Goal: Task Accomplishment & Management: Manage account settings

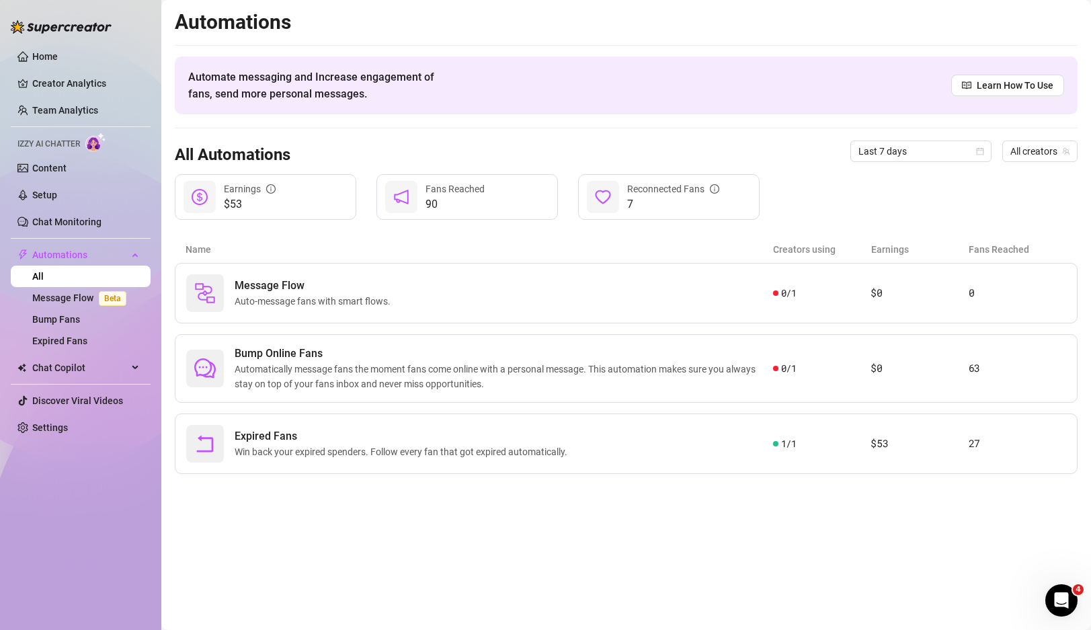
click at [1066, 597] on icon "Open Intercom Messenger" at bounding box center [1062, 601] width 22 height 22
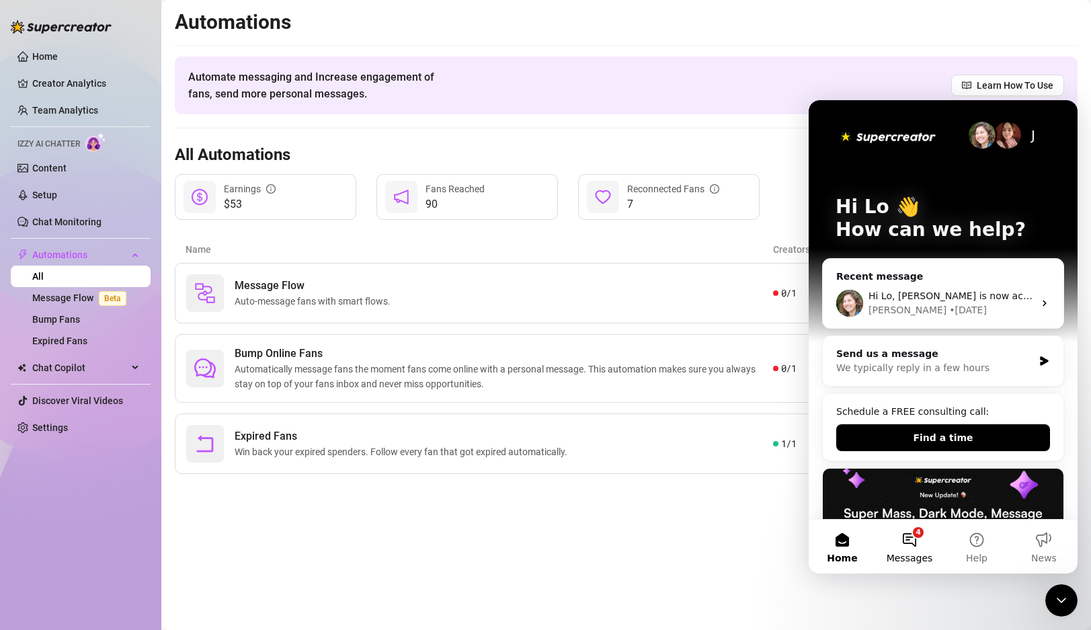
click at [922, 547] on button "4 Messages" at bounding box center [909, 547] width 67 height 54
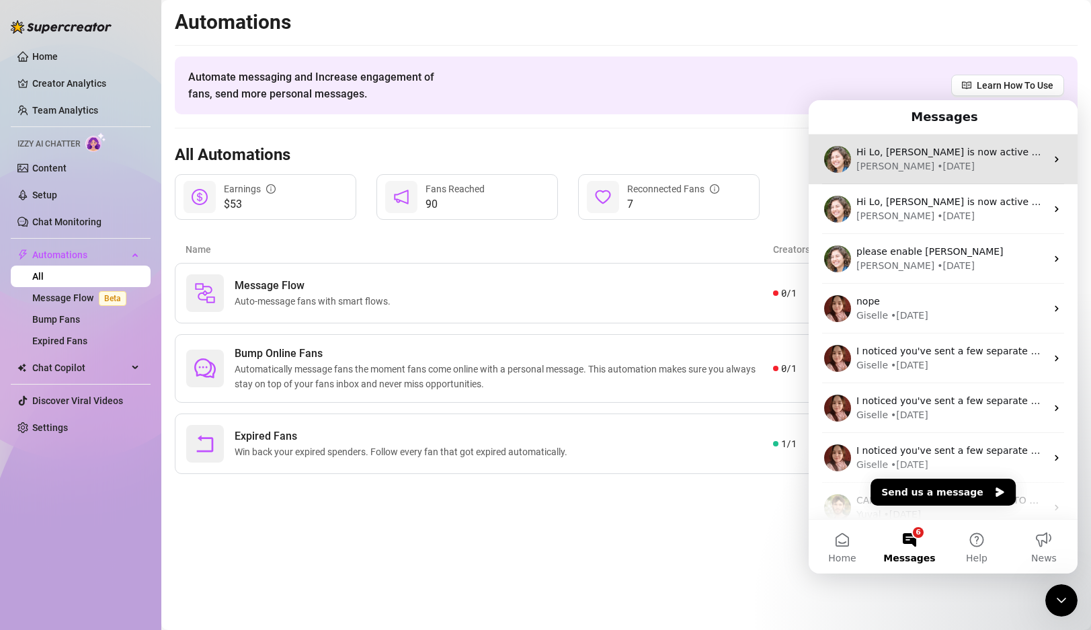
click at [994, 167] on div "[PERSON_NAME] • [DATE]" at bounding box center [952, 166] width 190 height 14
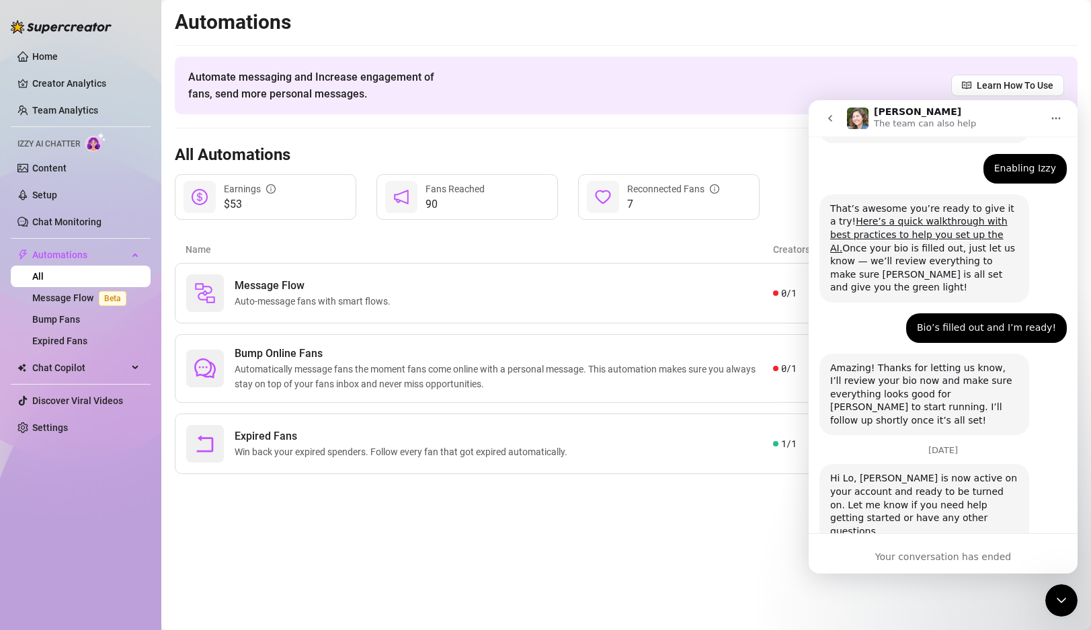
scroll to position [229, 0]
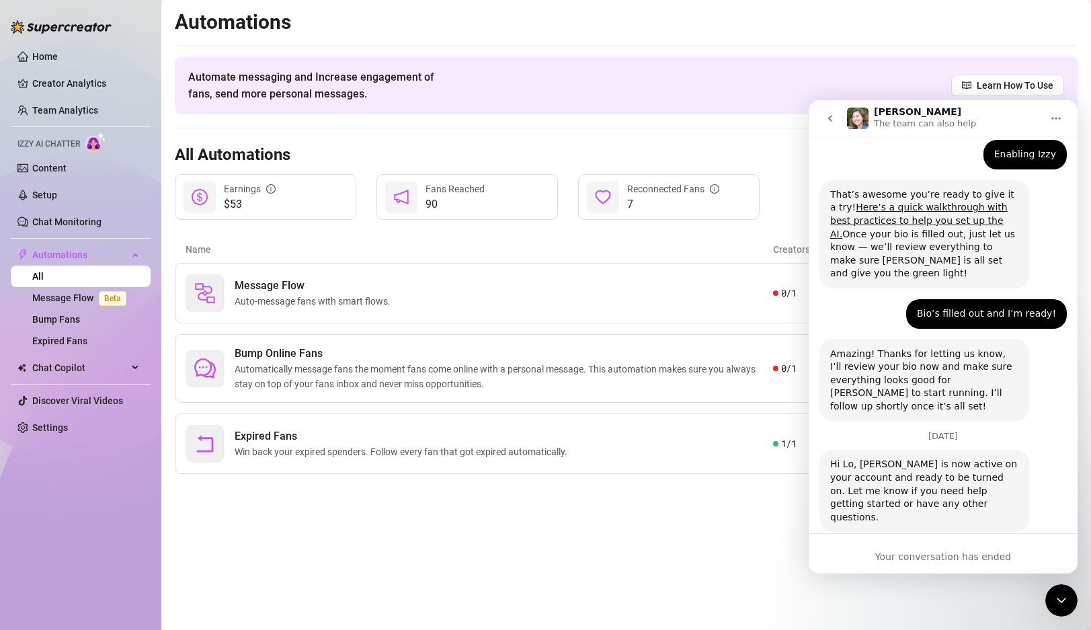
click at [884, 555] on div "Your conversation has ended" at bounding box center [943, 557] width 269 height 14
click at [63, 139] on span "Izzy AI Chatter" at bounding box center [48, 144] width 63 height 13
click at [58, 163] on link "Content" at bounding box center [49, 168] width 34 height 11
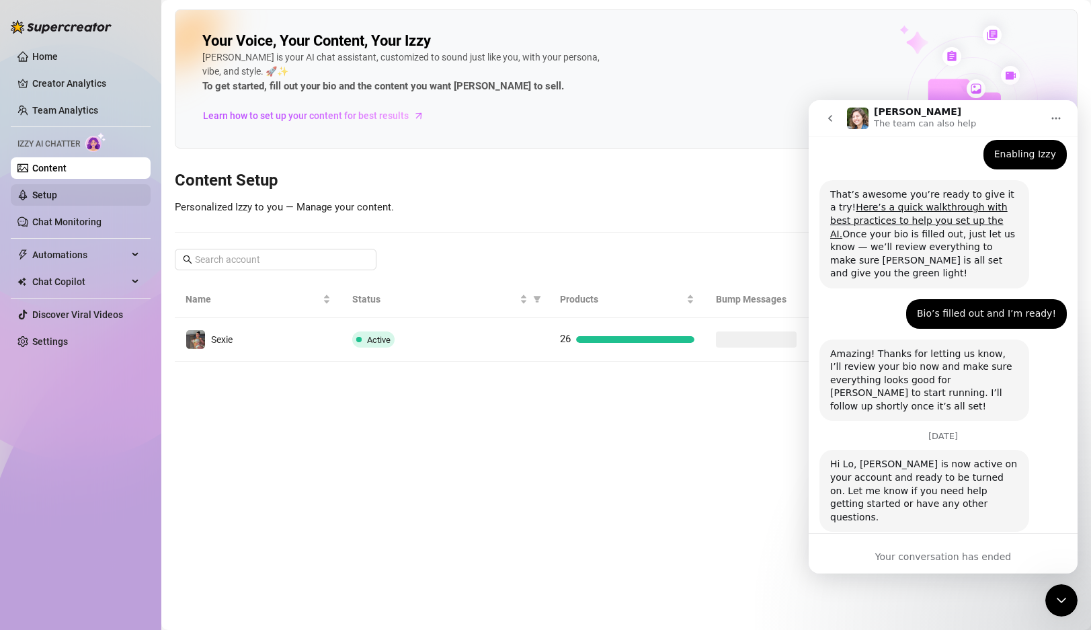
click at [56, 198] on link "Setup" at bounding box center [44, 195] width 25 height 11
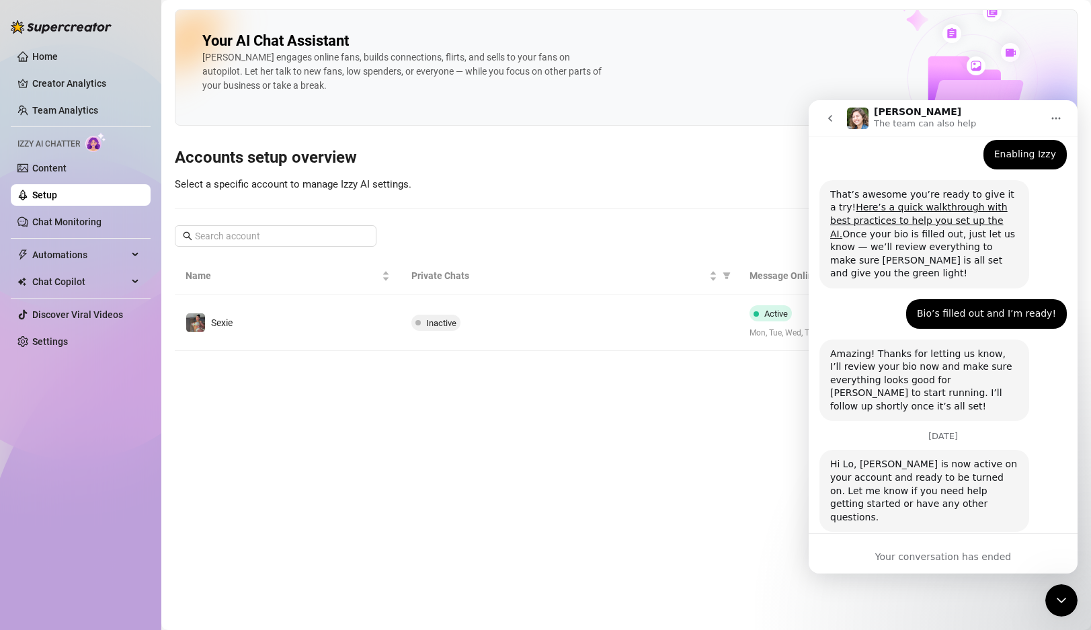
click at [832, 116] on icon "go back" at bounding box center [830, 118] width 11 height 11
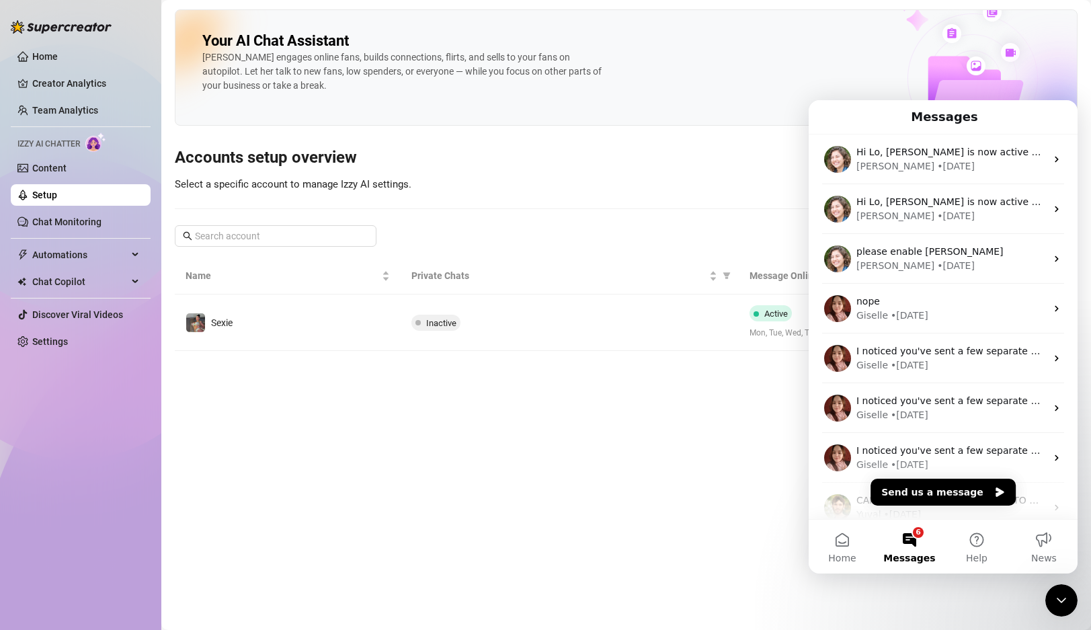
click at [1062, 607] on icon "Close Intercom Messenger" at bounding box center [1062, 600] width 16 height 16
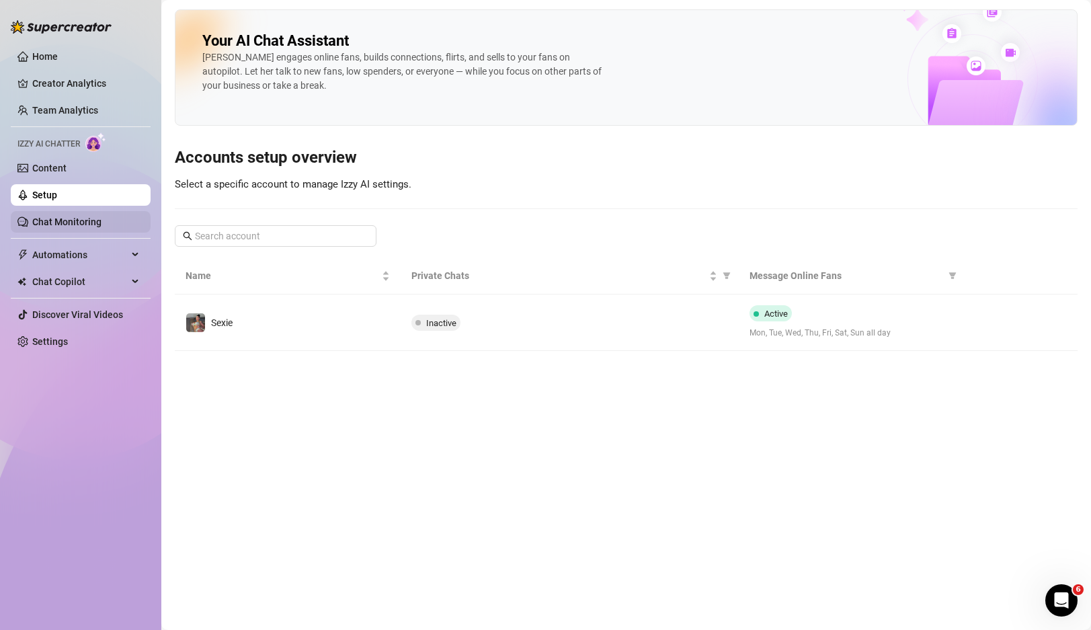
click at [77, 223] on link "Chat Monitoring" at bounding box center [66, 222] width 69 height 11
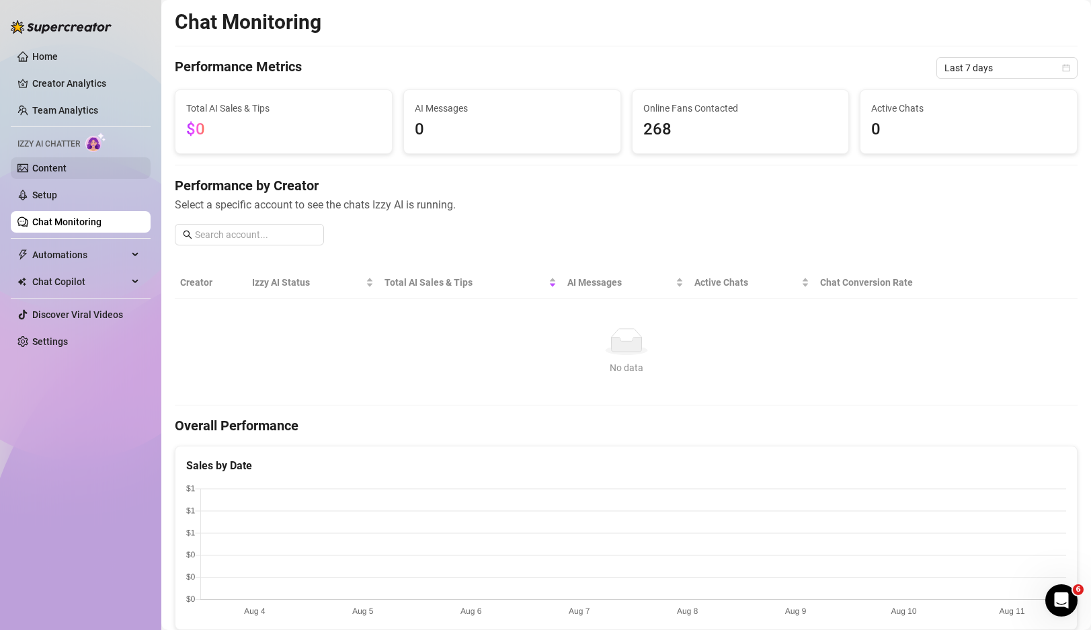
click at [50, 163] on link "Content" at bounding box center [49, 168] width 34 height 11
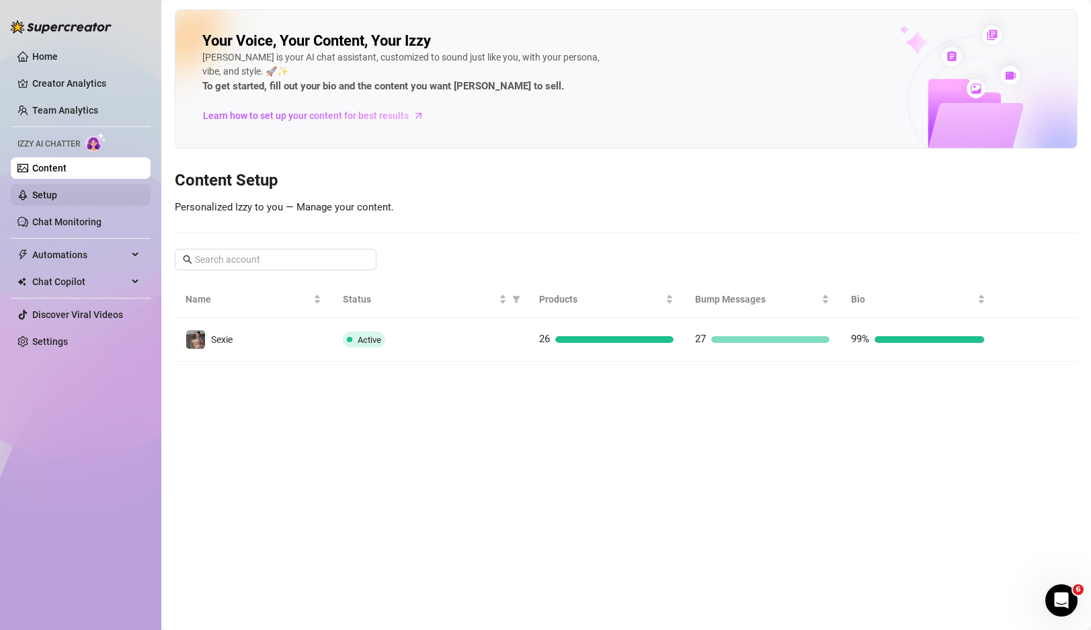
click at [57, 195] on link "Setup" at bounding box center [44, 195] width 25 height 11
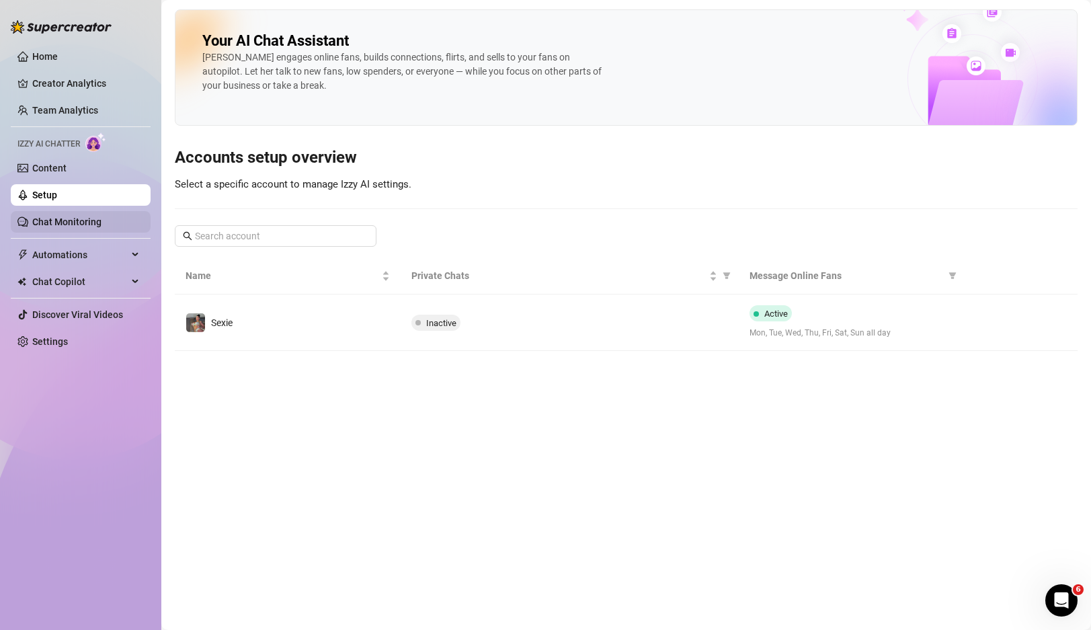
click at [59, 219] on link "Chat Monitoring" at bounding box center [66, 222] width 69 height 11
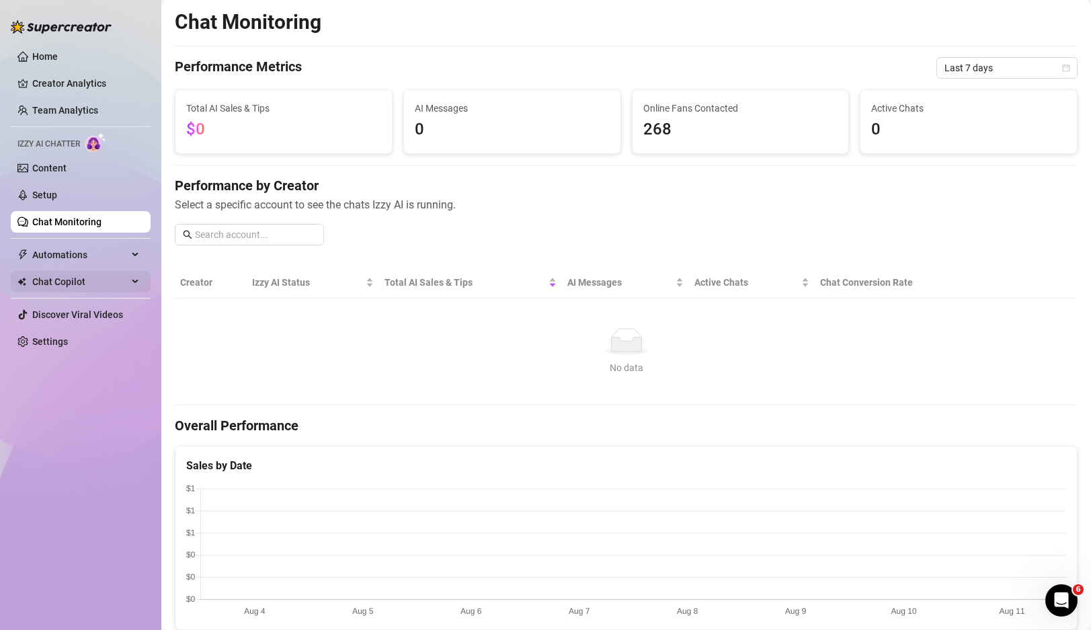
click at [65, 280] on span "Chat Copilot" at bounding box center [79, 282] width 95 height 22
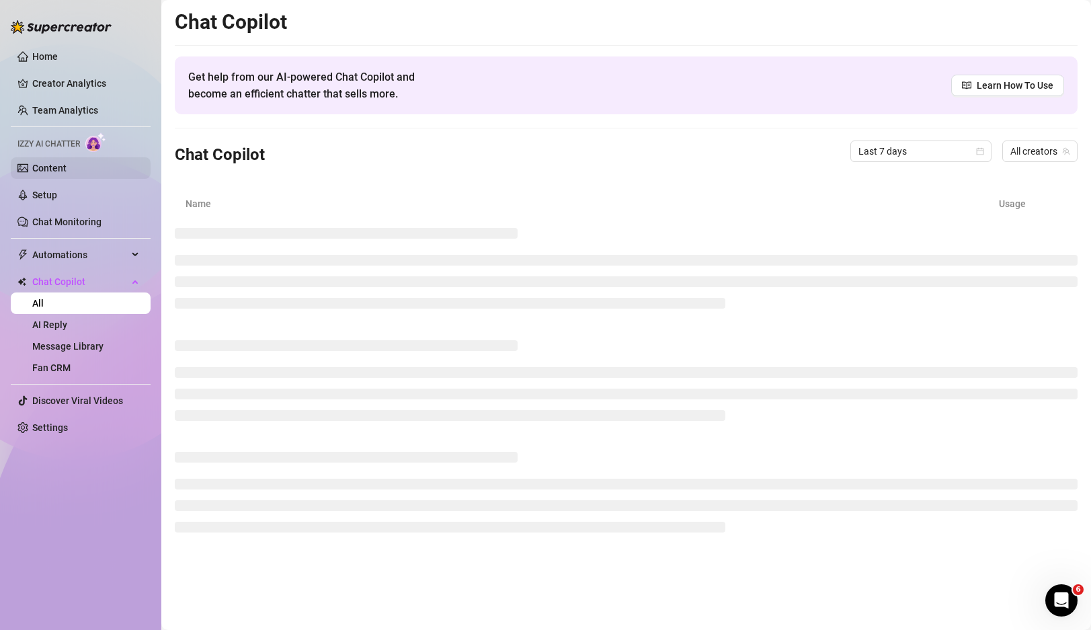
click at [54, 167] on link "Content" at bounding box center [49, 168] width 34 height 11
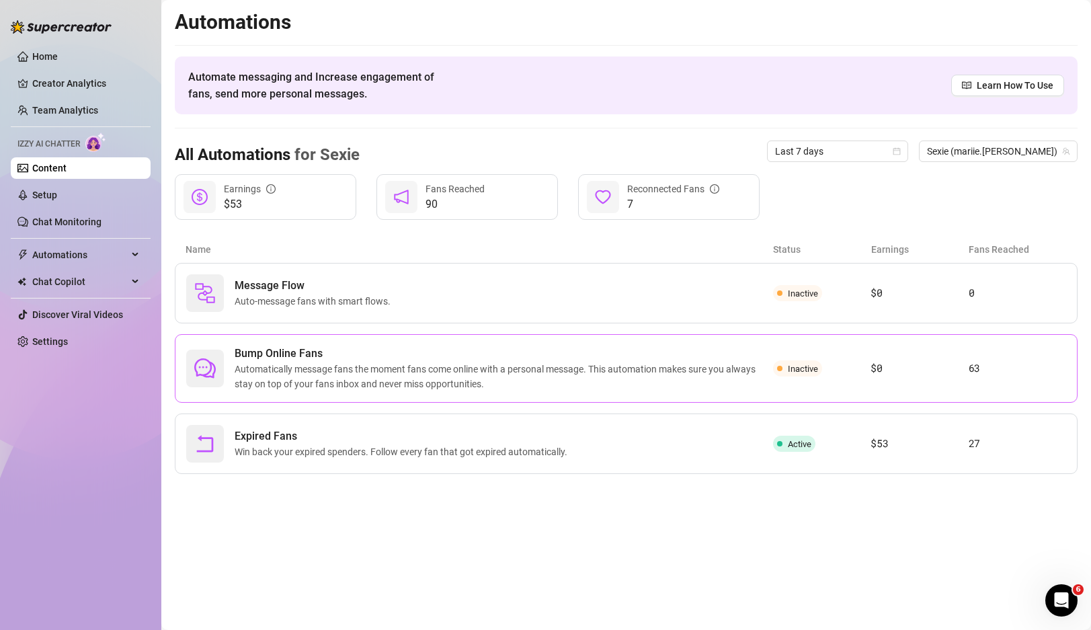
click at [806, 370] on span "Inactive" at bounding box center [803, 369] width 30 height 10
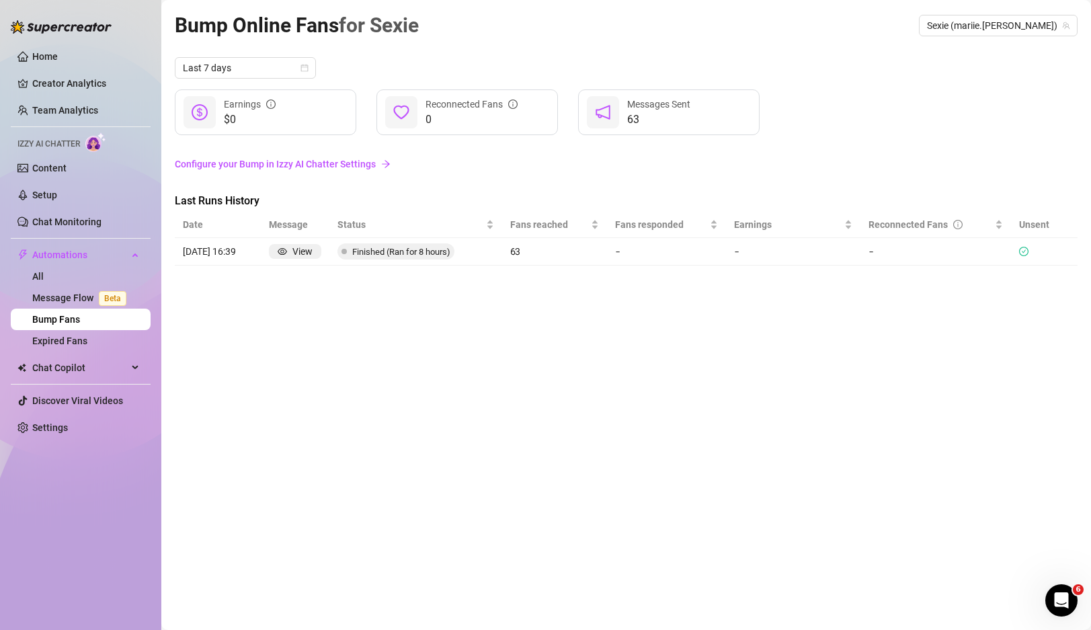
click at [333, 165] on link "Configure your Bump in Izzy AI Chatter Settings" at bounding box center [626, 164] width 903 height 15
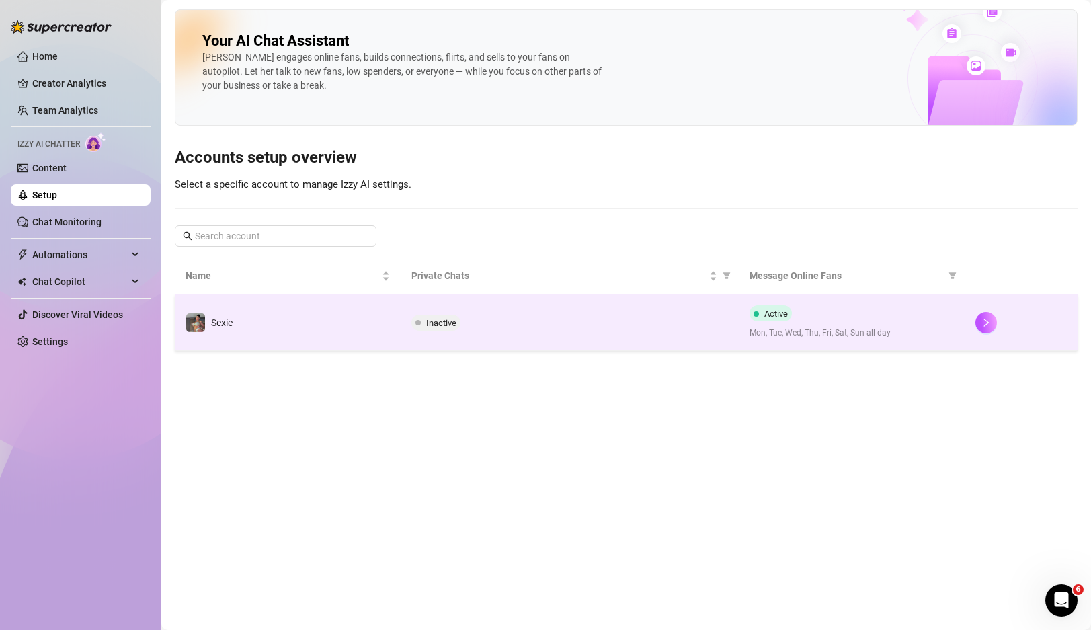
click at [645, 317] on div "Inactive" at bounding box center [569, 323] width 317 height 16
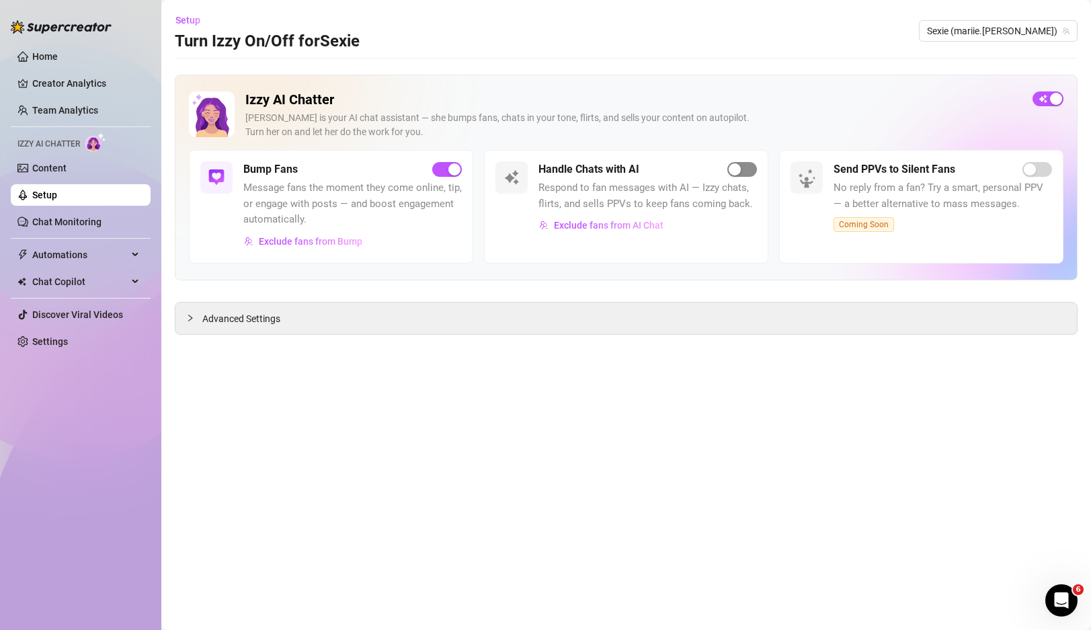
click at [740, 168] on div "button" at bounding box center [735, 169] width 12 height 12
click at [190, 316] on icon "collapsed" at bounding box center [190, 318] width 4 height 7
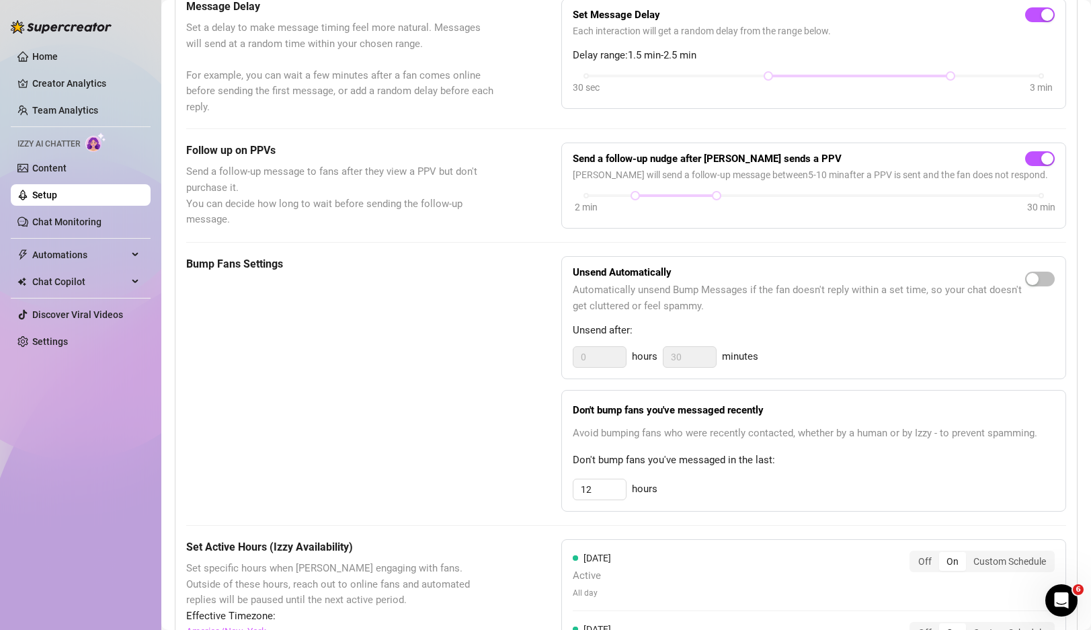
scroll to position [402, 0]
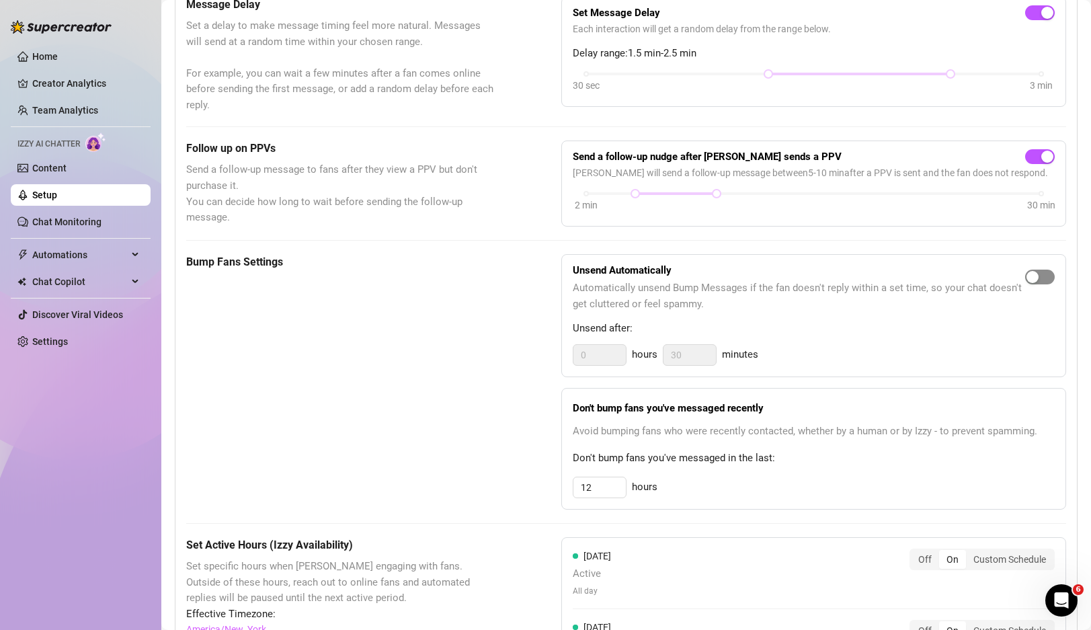
click at [1036, 274] on div "button" at bounding box center [1033, 277] width 12 height 12
click at [684, 356] on input "30" at bounding box center [690, 355] width 52 height 20
type input "30"
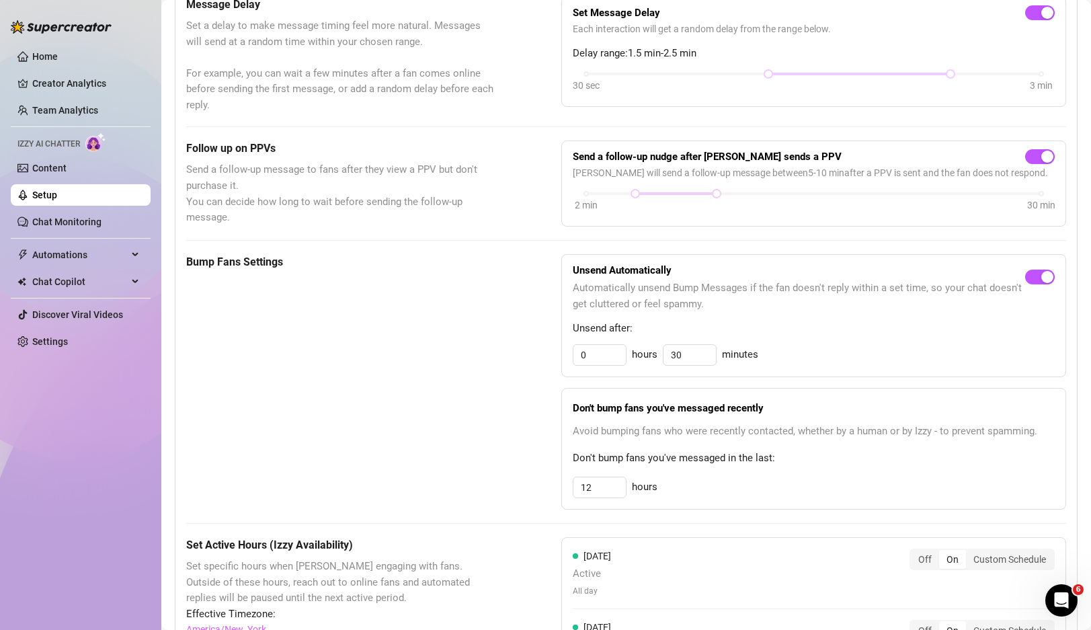
click at [508, 338] on div "Bump Fans Settings Unsend Automatically Automatically unsend Bump Messages if t…" at bounding box center [626, 382] width 880 height 256
click at [611, 357] on input "0" at bounding box center [600, 355] width 52 height 20
type input "5"
click at [526, 367] on div "Bump Fans Settings Unsend Automatically Automatically unsend Bump Messages if t…" at bounding box center [626, 382] width 880 height 256
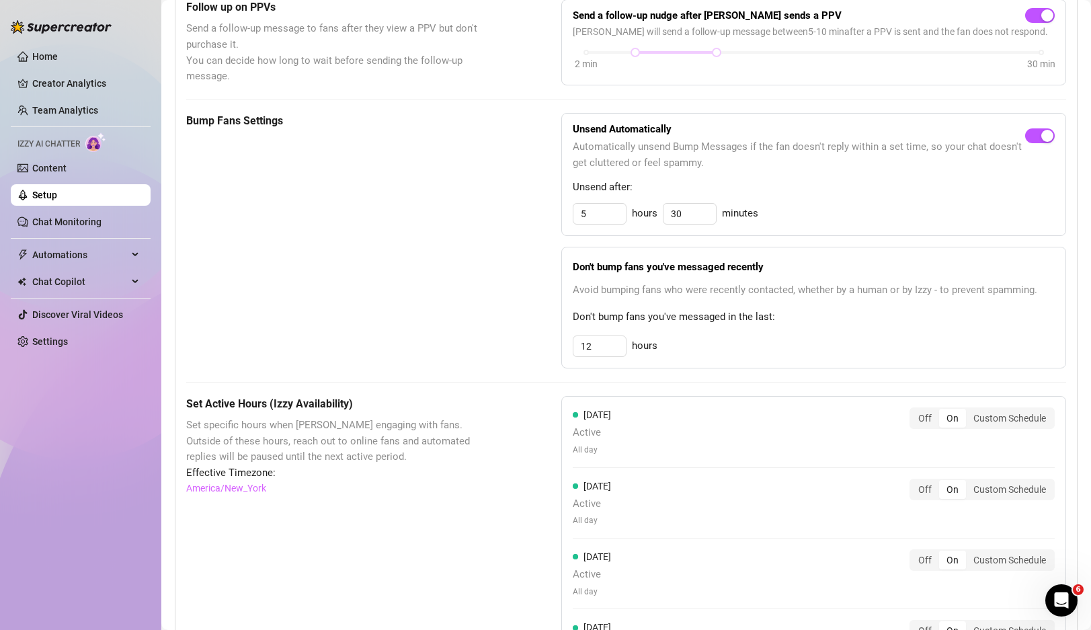
scroll to position [552, 0]
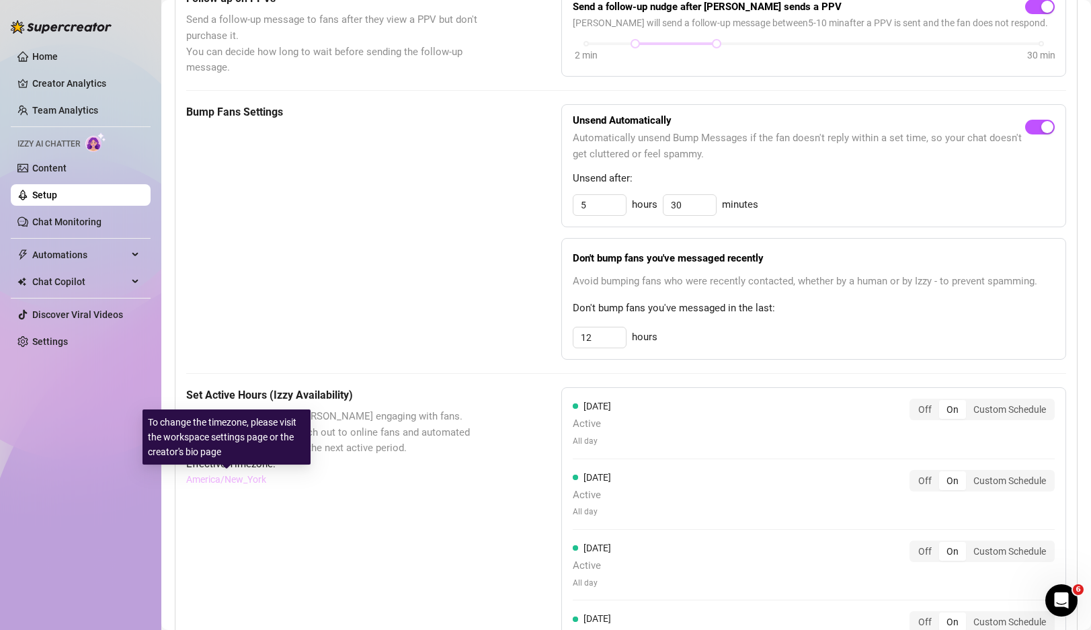
click at [223, 476] on link "America/New_York" at bounding box center [226, 479] width 80 height 15
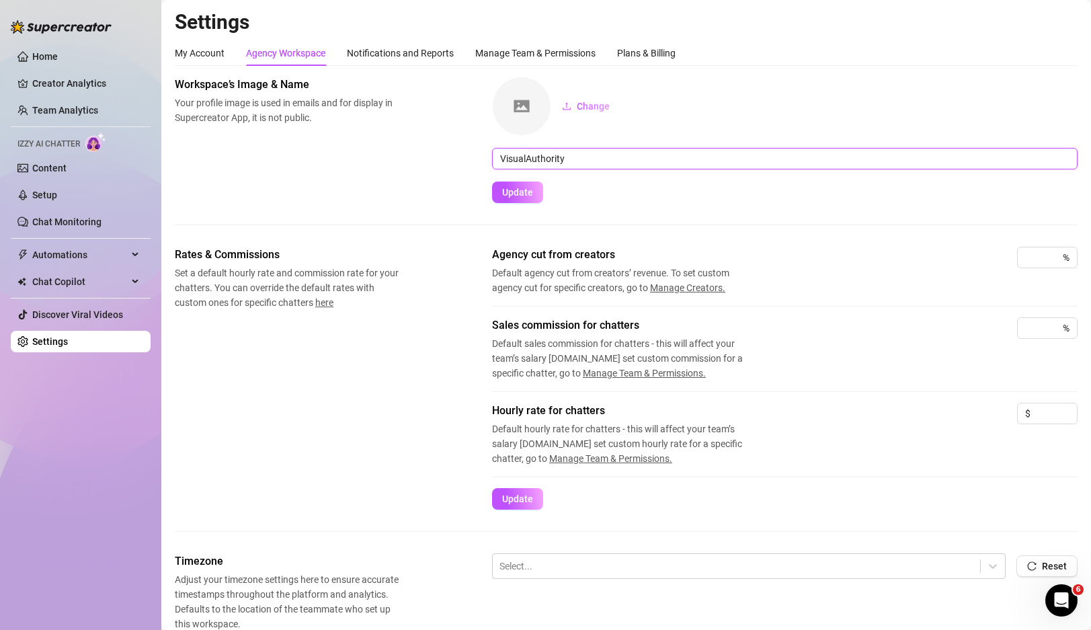
click at [520, 157] on input "VisualAuthority" at bounding box center [785, 159] width 586 height 22
type input "Pink Camel"
click at [528, 191] on span "Update" at bounding box center [517, 192] width 31 height 11
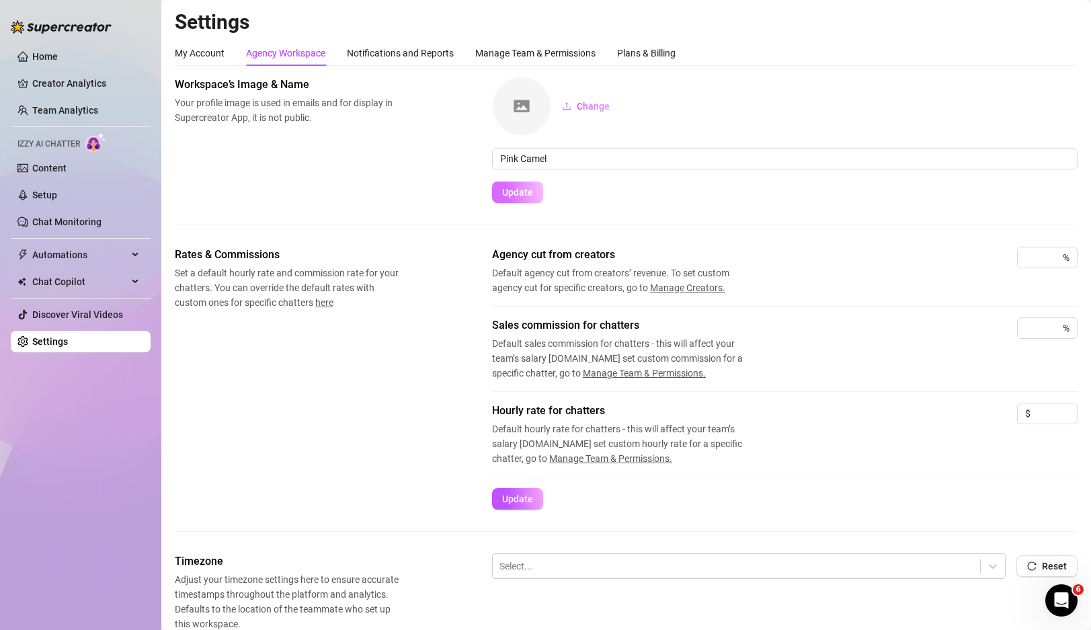
click at [516, 200] on button "Update" at bounding box center [517, 193] width 51 height 22
click at [505, 198] on button "Update" at bounding box center [517, 193] width 51 height 22
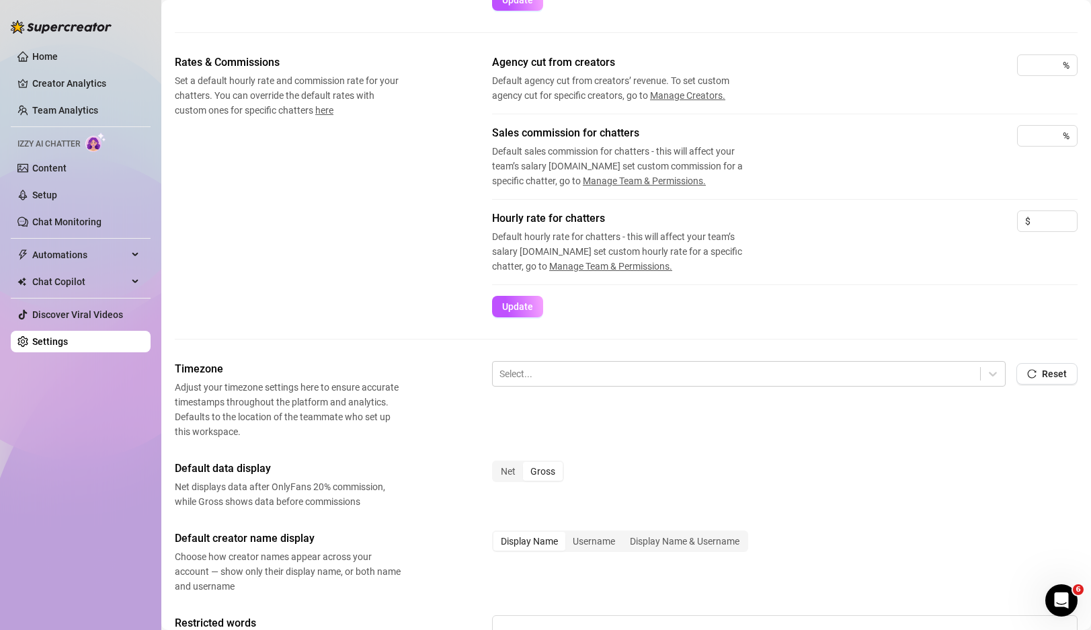
scroll to position [190, 0]
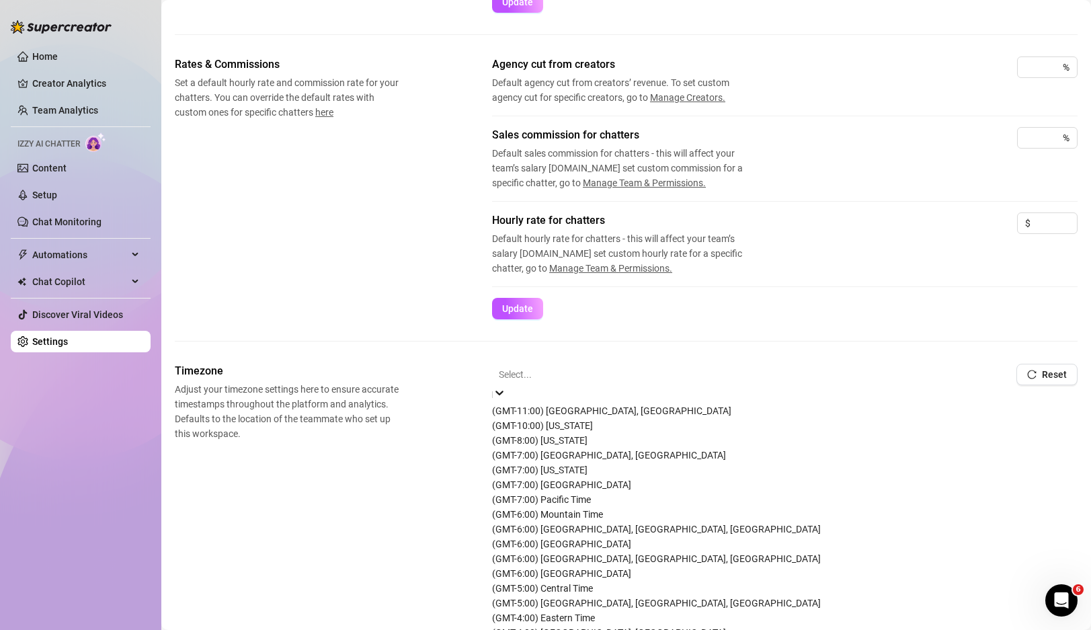
click at [556, 376] on div at bounding box center [749, 374] width 500 height 17
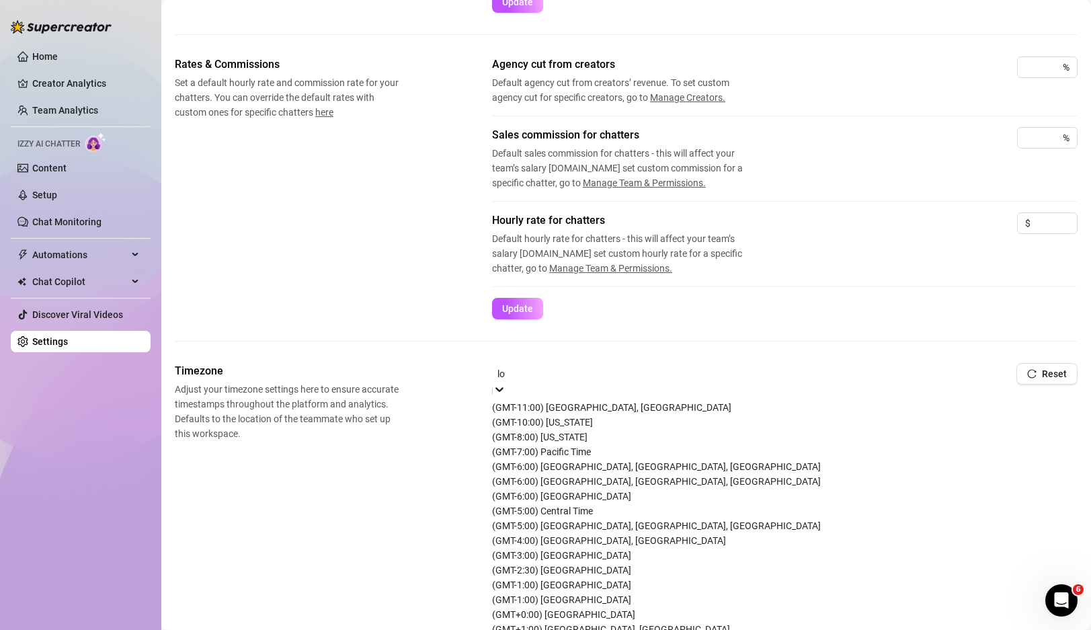
scroll to position [0, 0]
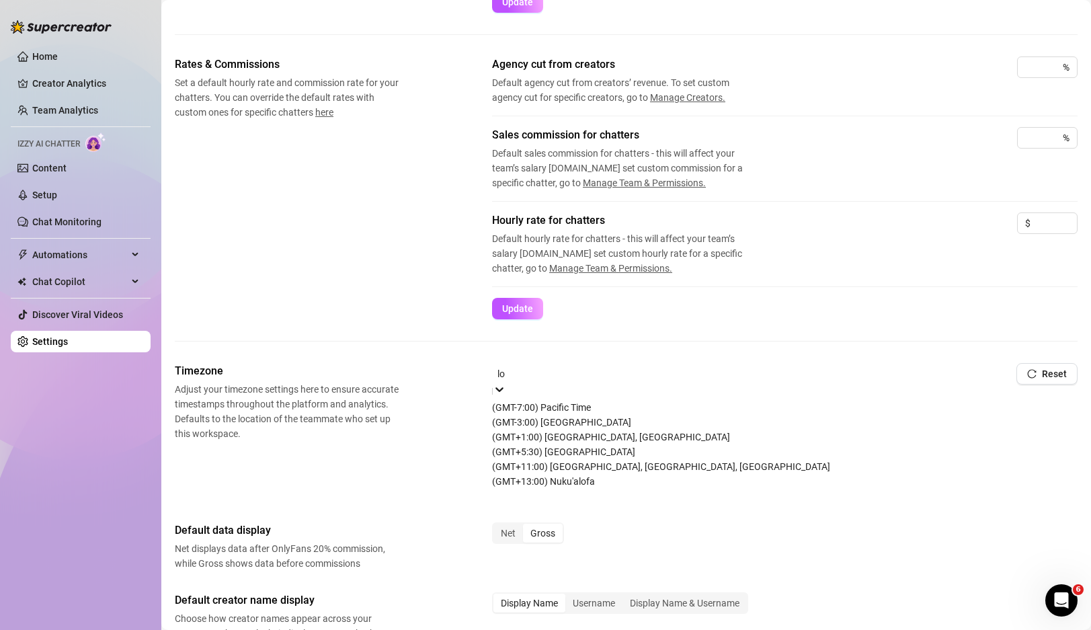
type input "los"
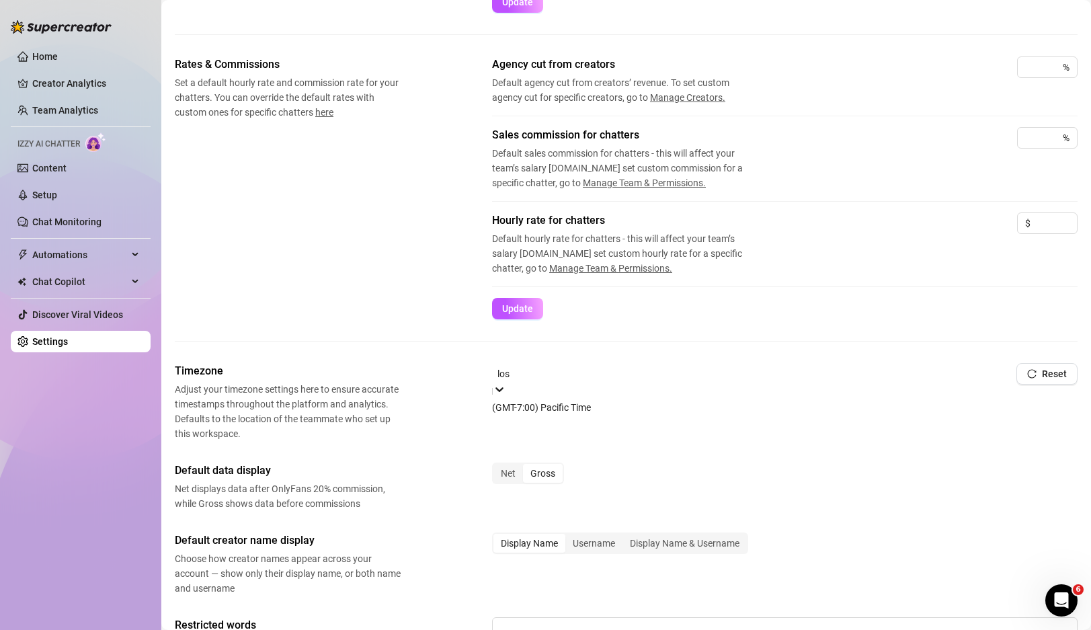
click at [545, 409] on div "(GMT-7:00) Pacific Time" at bounding box center [749, 407] width 514 height 15
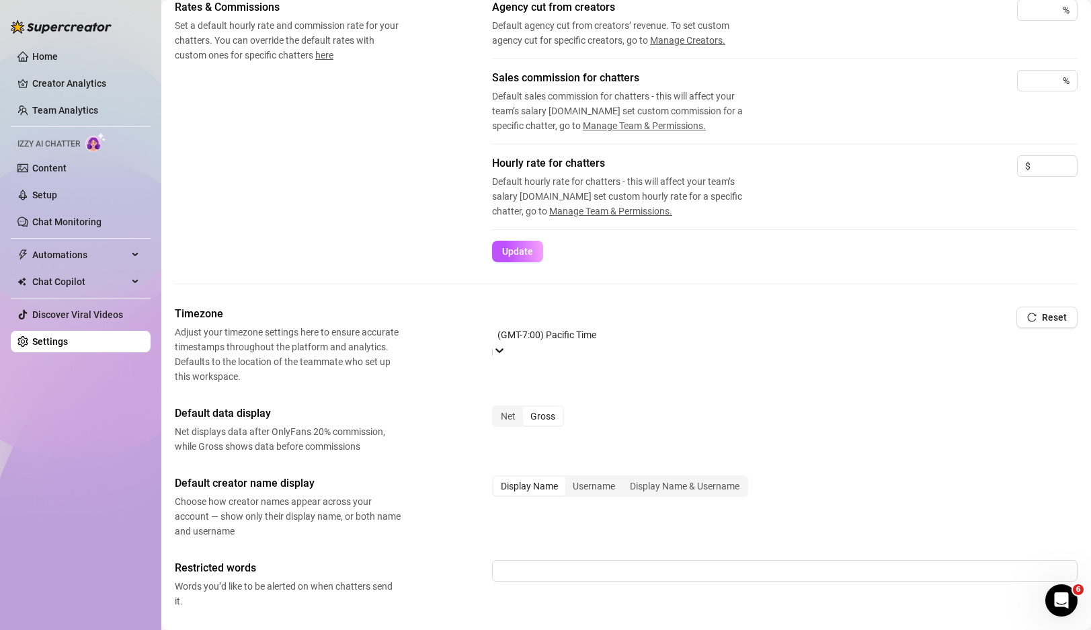
scroll to position [338, 0]
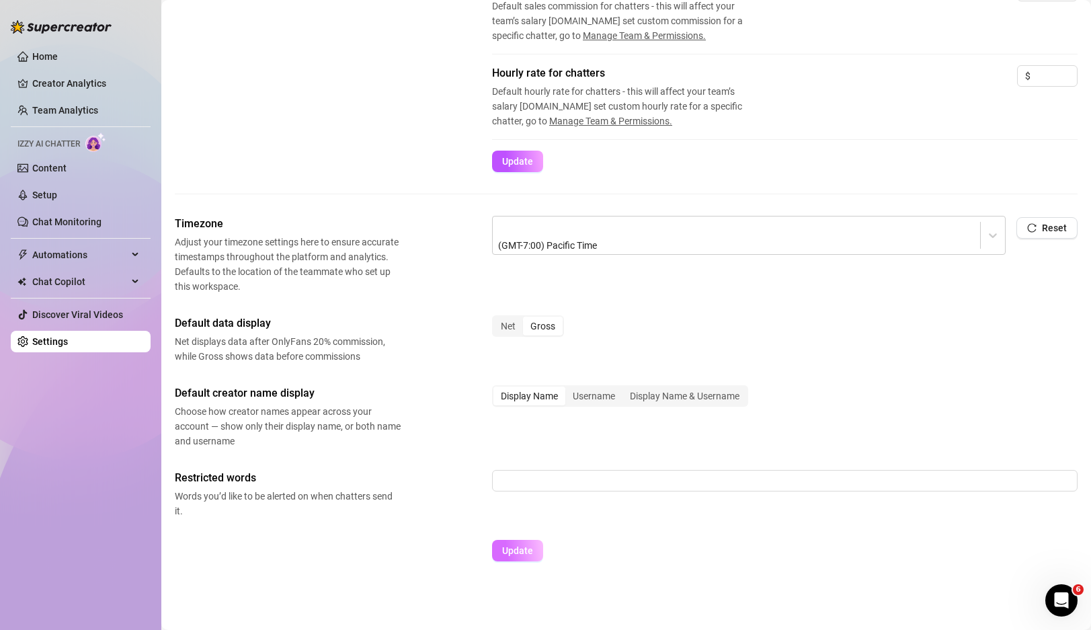
click at [510, 557] on button "Update" at bounding box center [517, 551] width 51 height 22
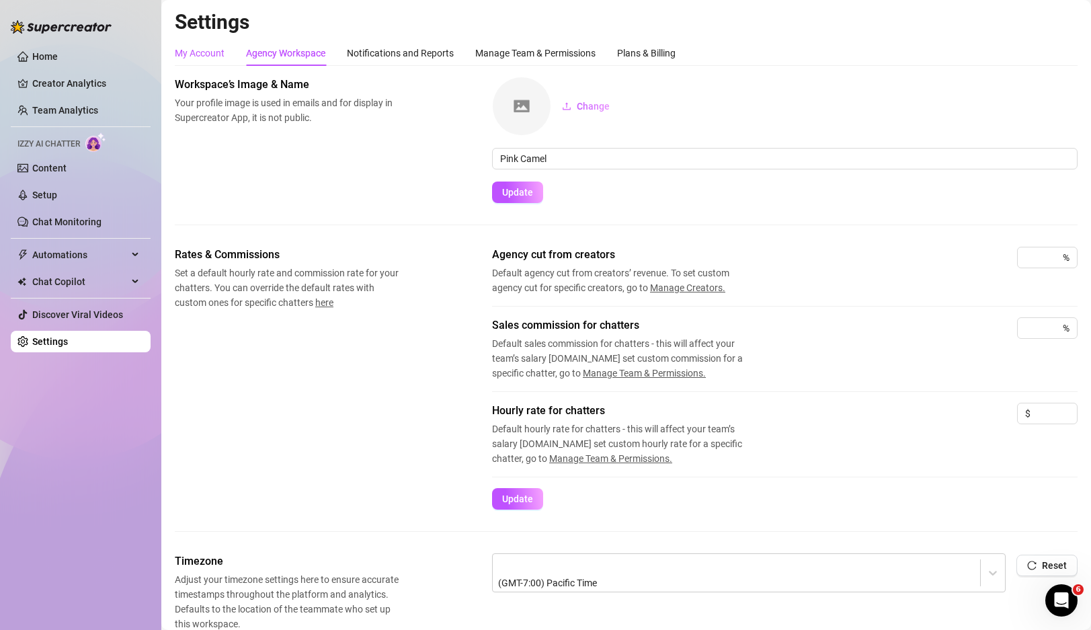
click at [194, 48] on div "My Account" at bounding box center [200, 53] width 50 height 15
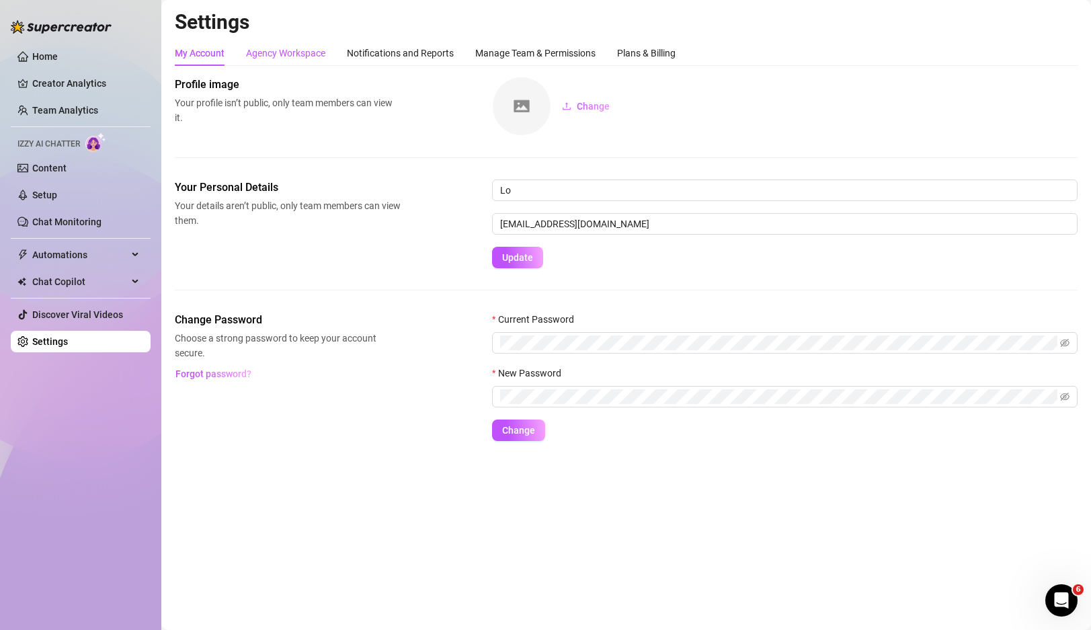
click at [297, 54] on div "Agency Workspace" at bounding box center [285, 53] width 79 height 15
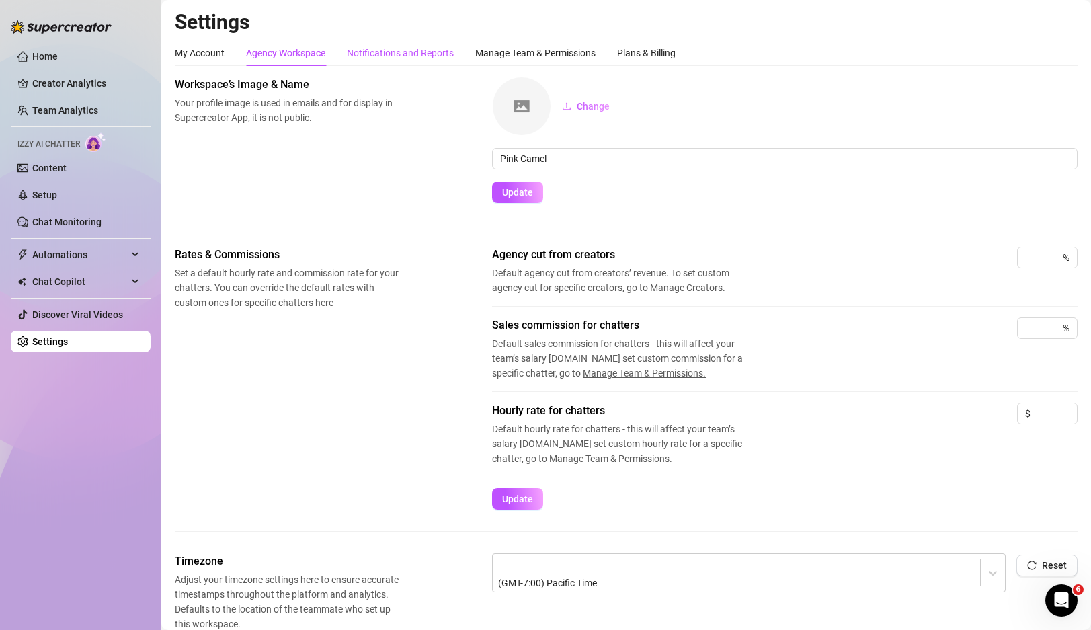
click at [377, 55] on div "Notifications and Reports" at bounding box center [400, 53] width 107 height 15
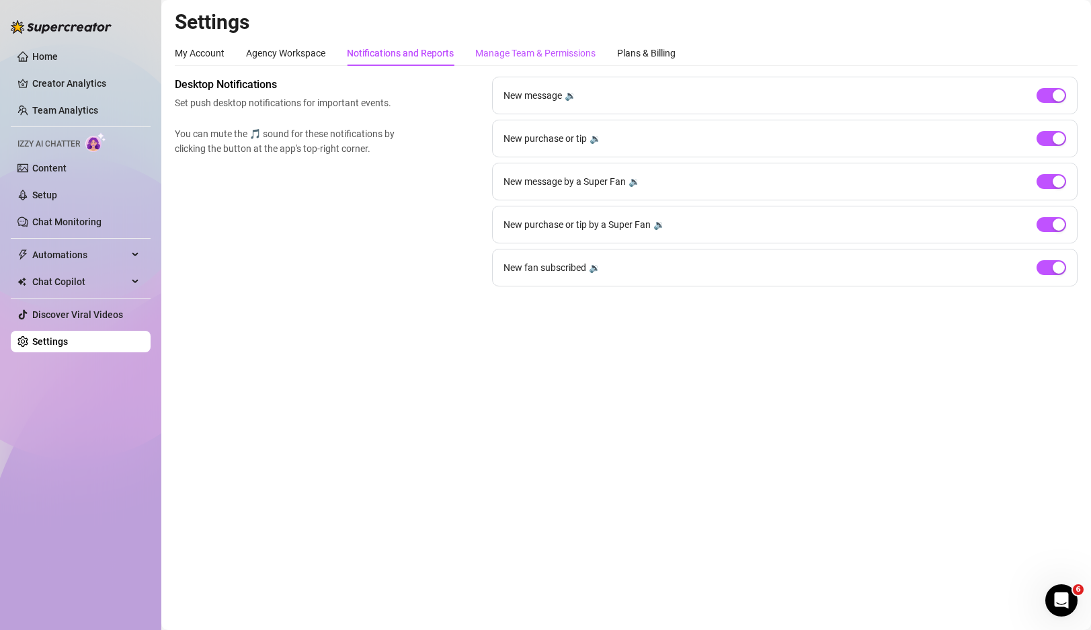
click at [528, 49] on div "Manage Team & Permissions" at bounding box center [535, 53] width 120 height 15
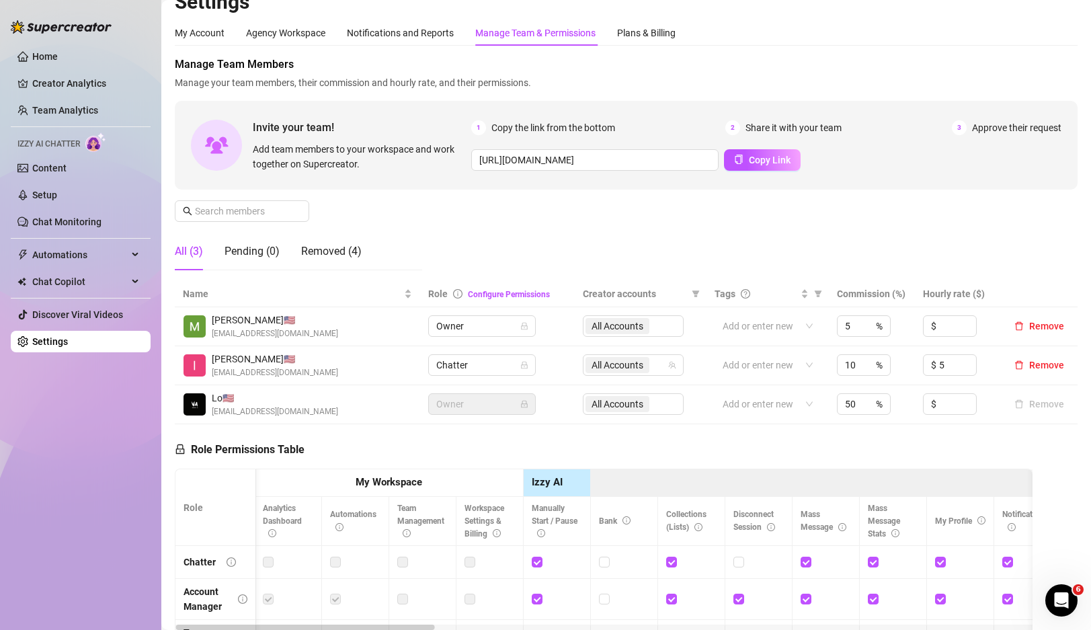
scroll to position [26, 0]
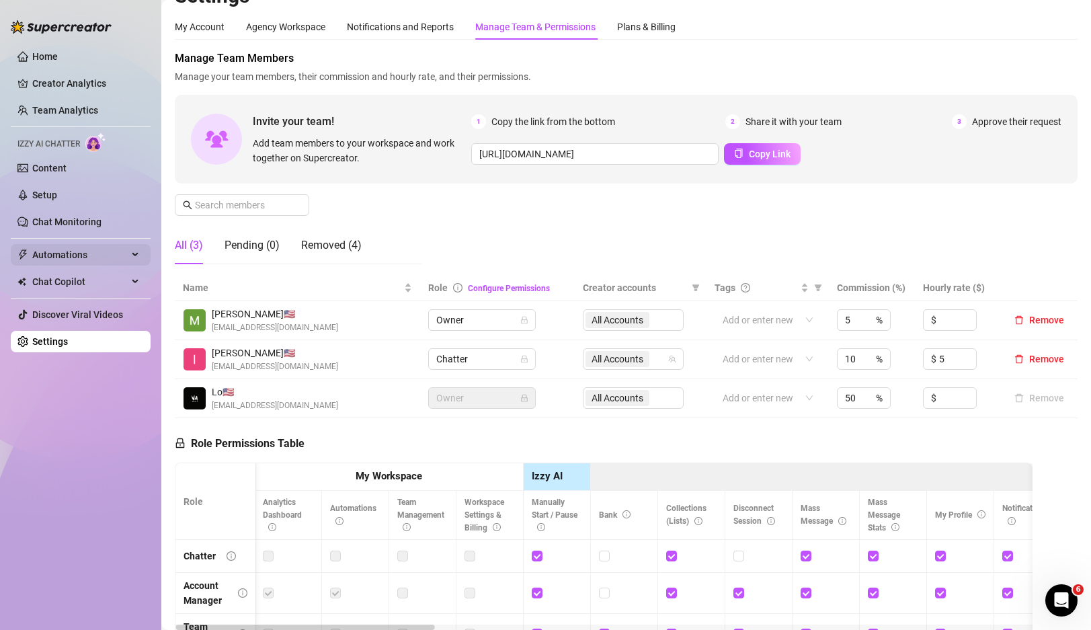
click at [100, 254] on span "Automations" at bounding box center [79, 255] width 95 height 22
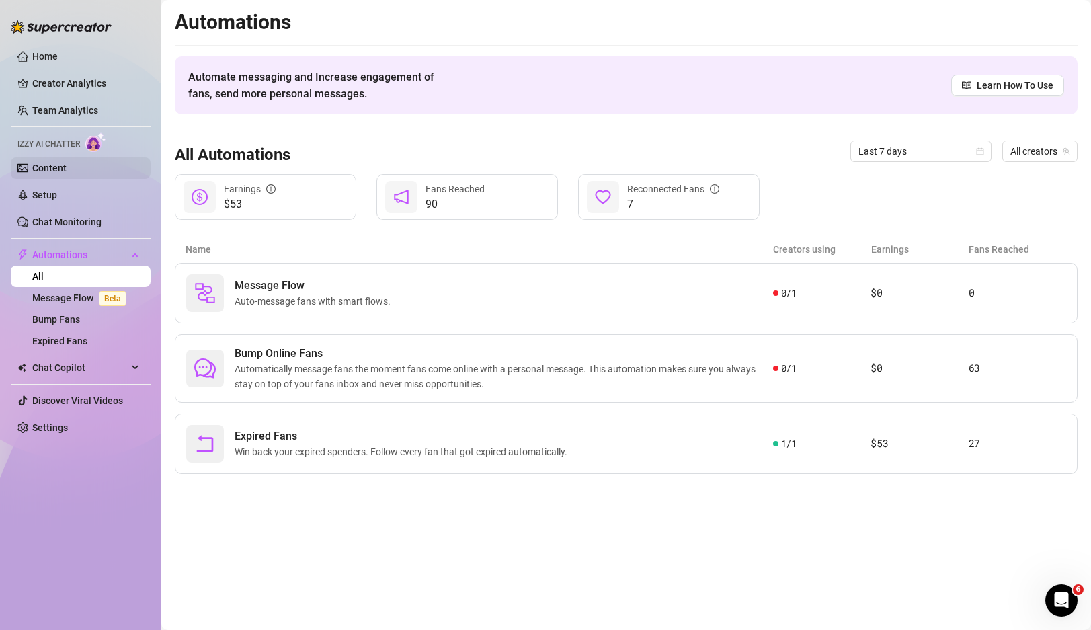
click at [67, 165] on link "Content" at bounding box center [49, 168] width 34 height 11
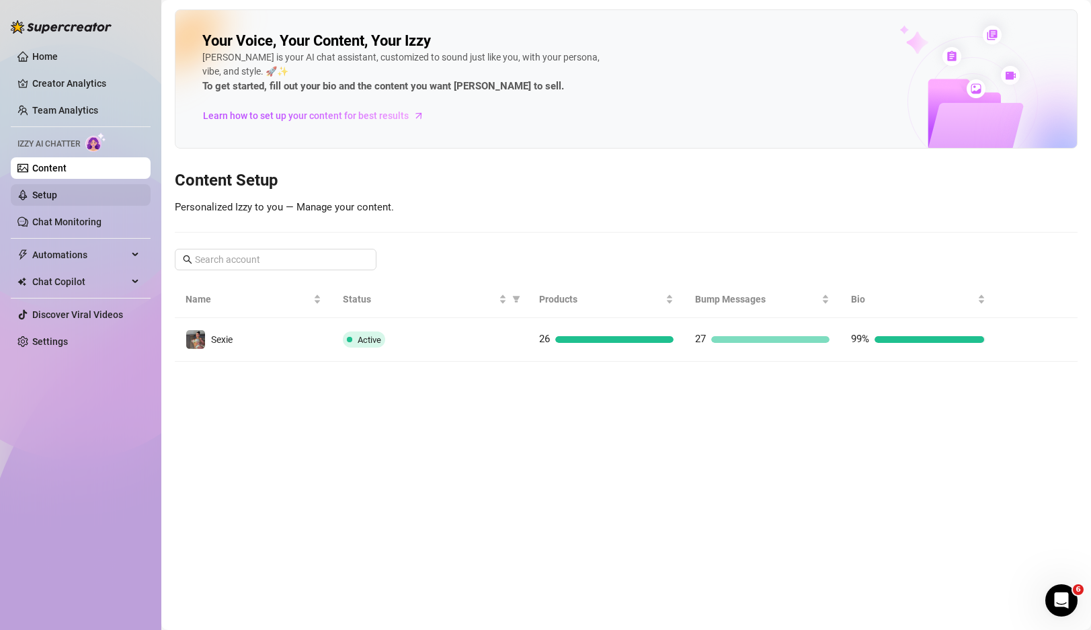
click at [57, 199] on link "Setup" at bounding box center [44, 195] width 25 height 11
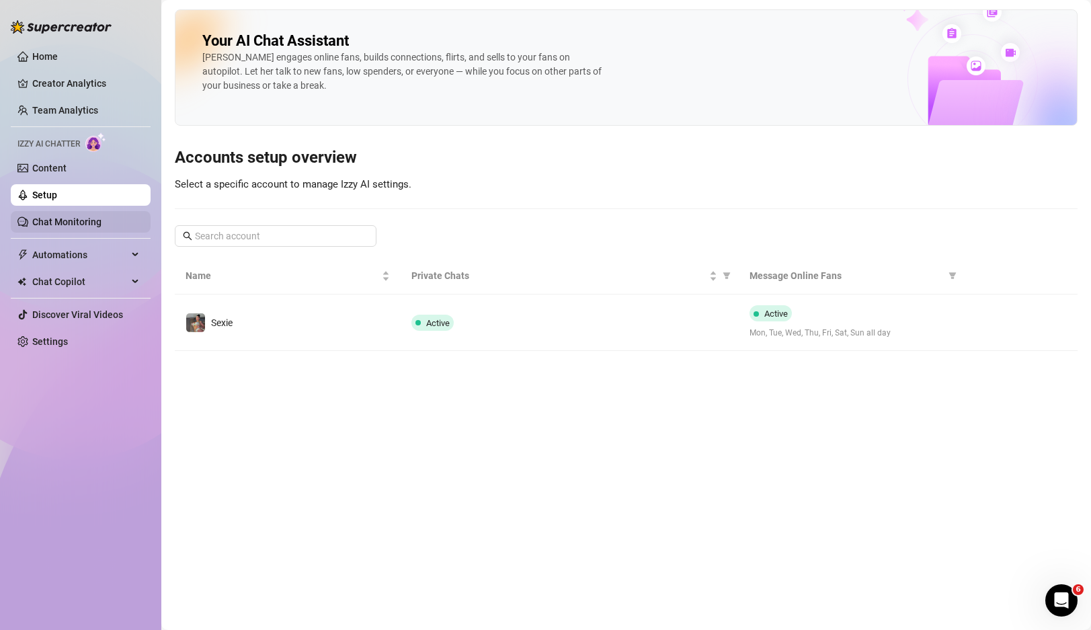
click at [81, 224] on link "Chat Monitoring" at bounding box center [66, 222] width 69 height 11
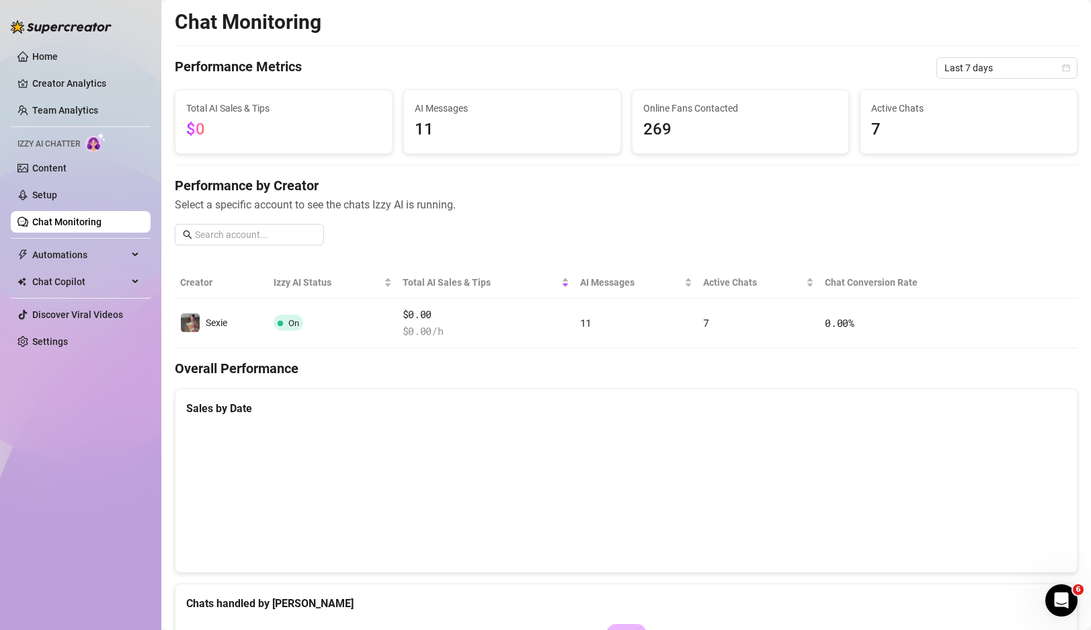
click at [670, 126] on span "269" at bounding box center [740, 130] width 195 height 26
click at [473, 126] on span "11" at bounding box center [512, 130] width 195 height 26
click at [455, 108] on span "AI Messages" at bounding box center [512, 108] width 195 height 15
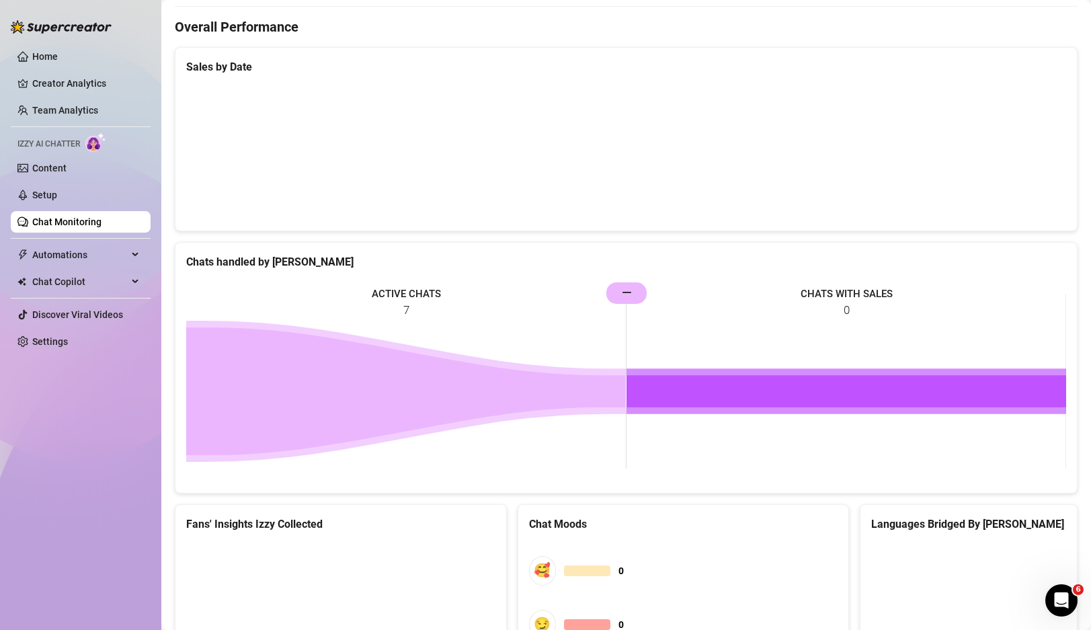
scroll to position [346, 0]
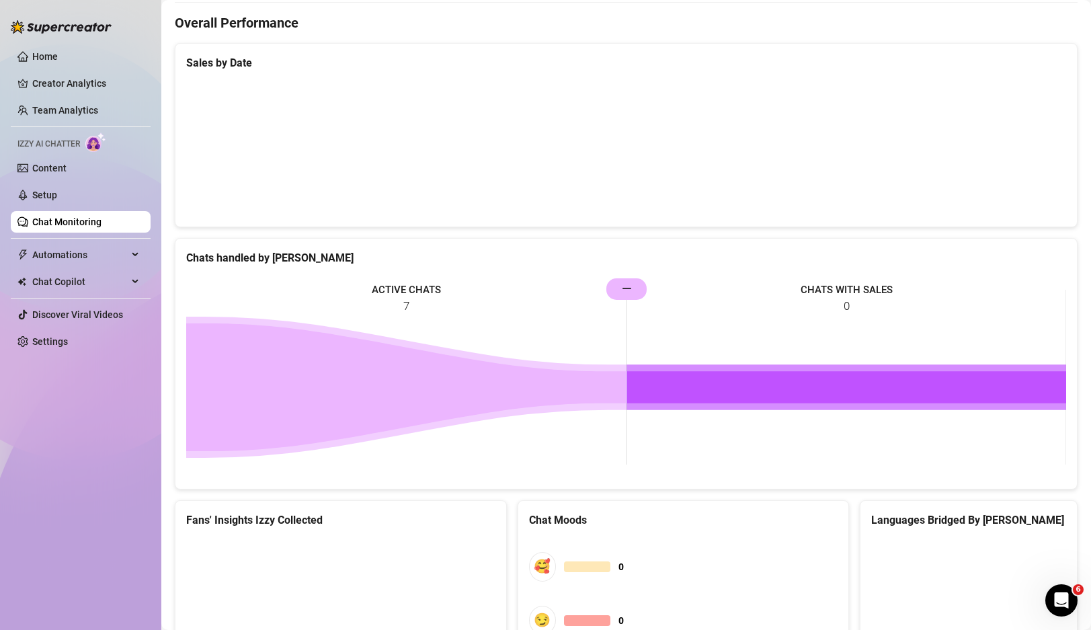
click at [416, 298] on rect at bounding box center [626, 377] width 880 height 202
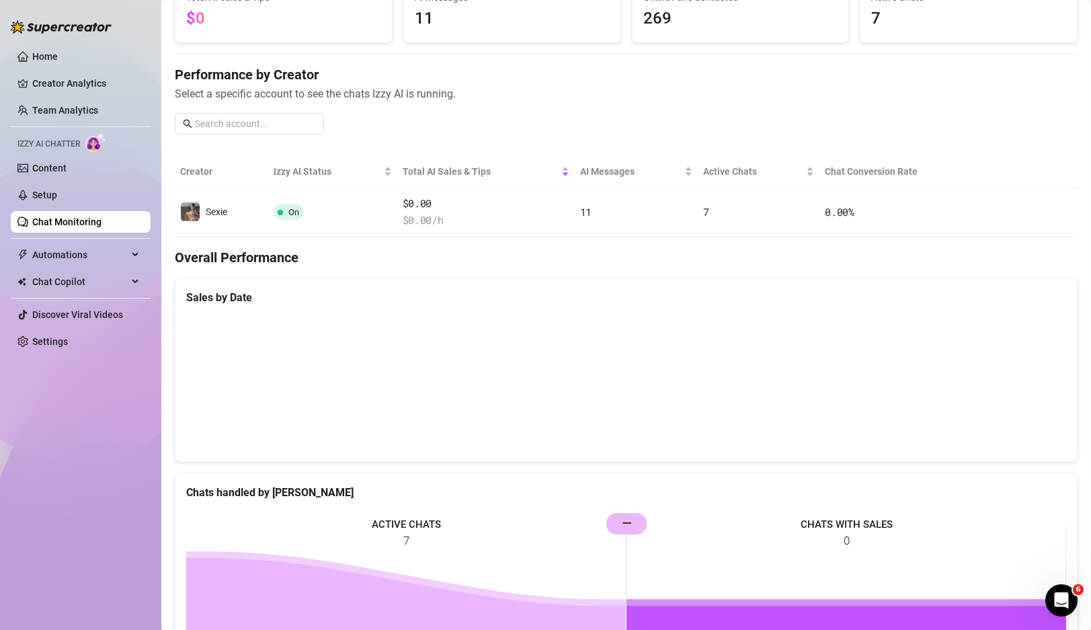
scroll to position [0, 0]
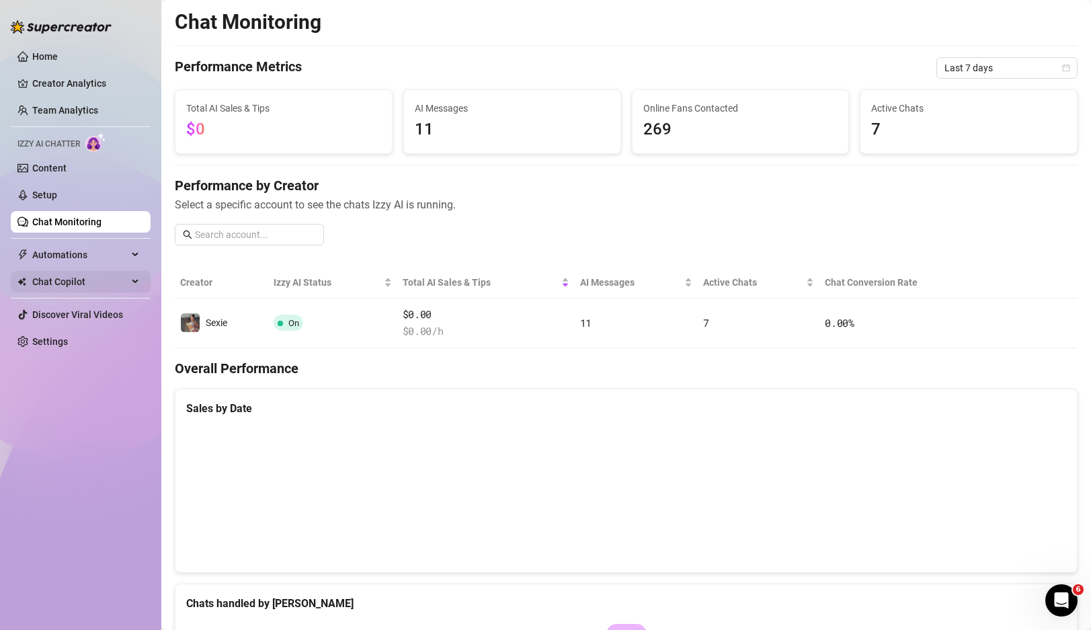
click at [59, 276] on span "Chat Copilot" at bounding box center [79, 282] width 95 height 22
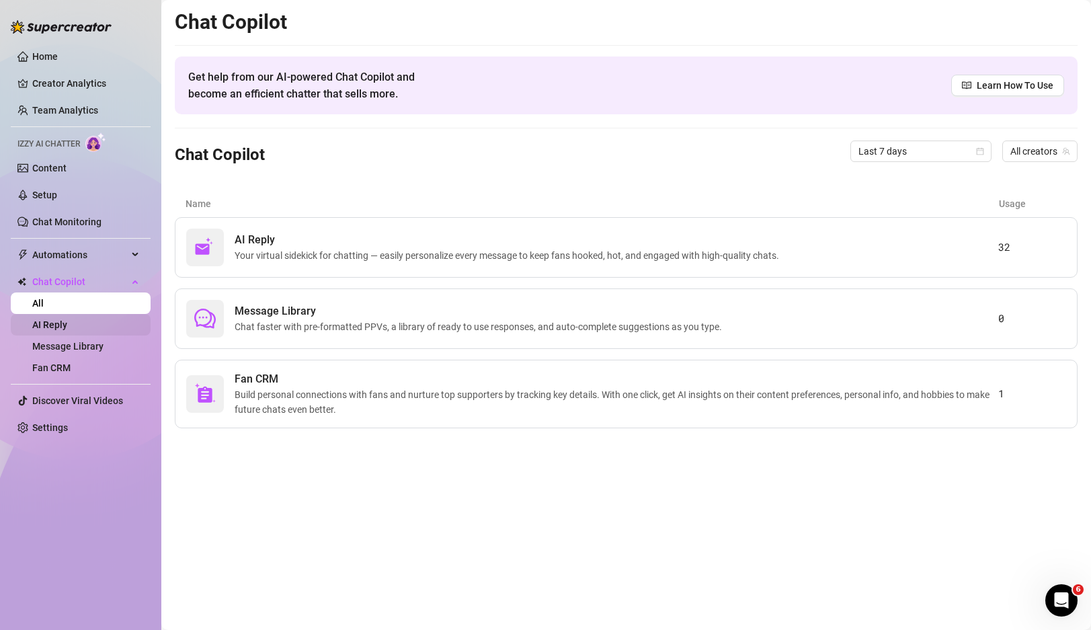
click at [67, 320] on link "AI Reply" at bounding box center [49, 324] width 35 height 11
